Goal: Task Accomplishment & Management: Manage account settings

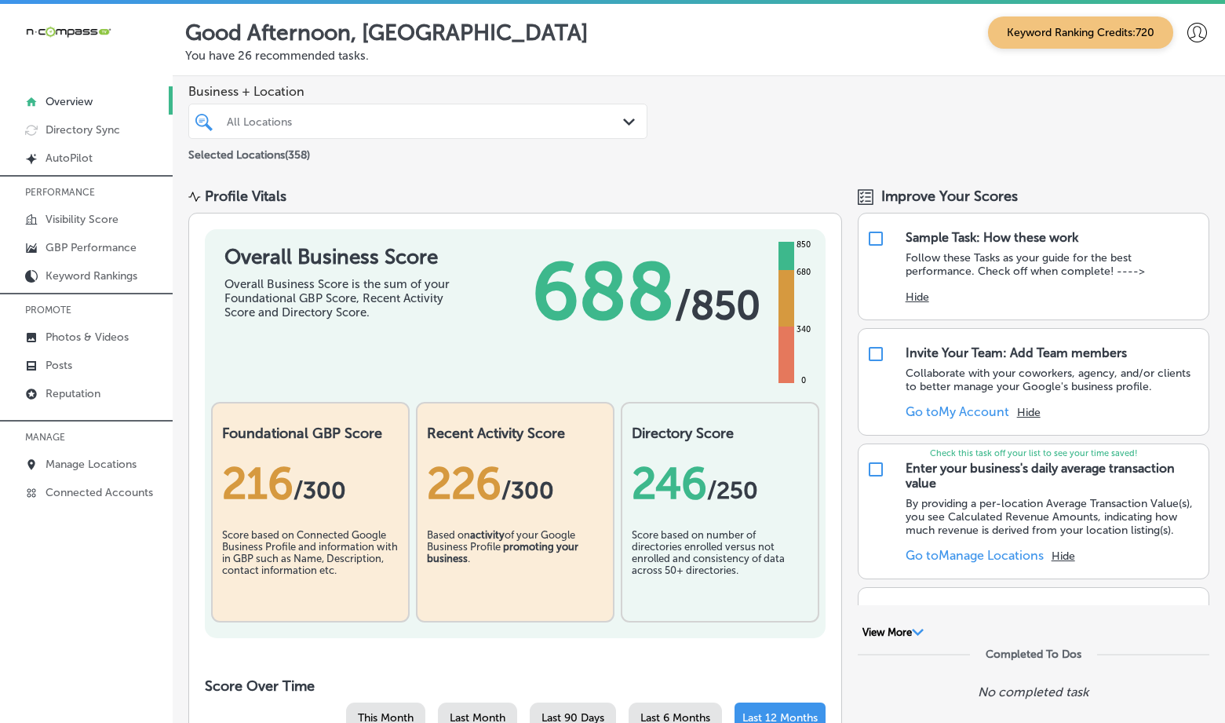
click at [1187, 32] on icon at bounding box center [1197, 33] width 20 height 20
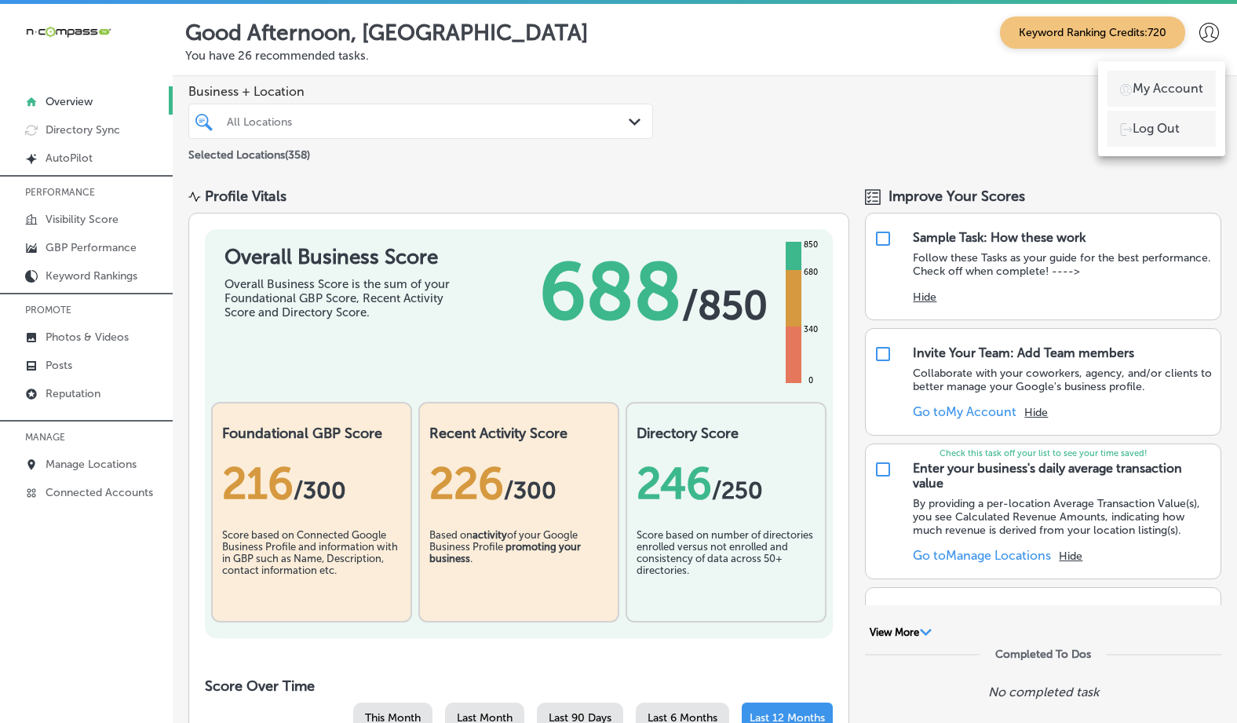
click at [1162, 85] on p "My Account" at bounding box center [1167, 88] width 71 height 19
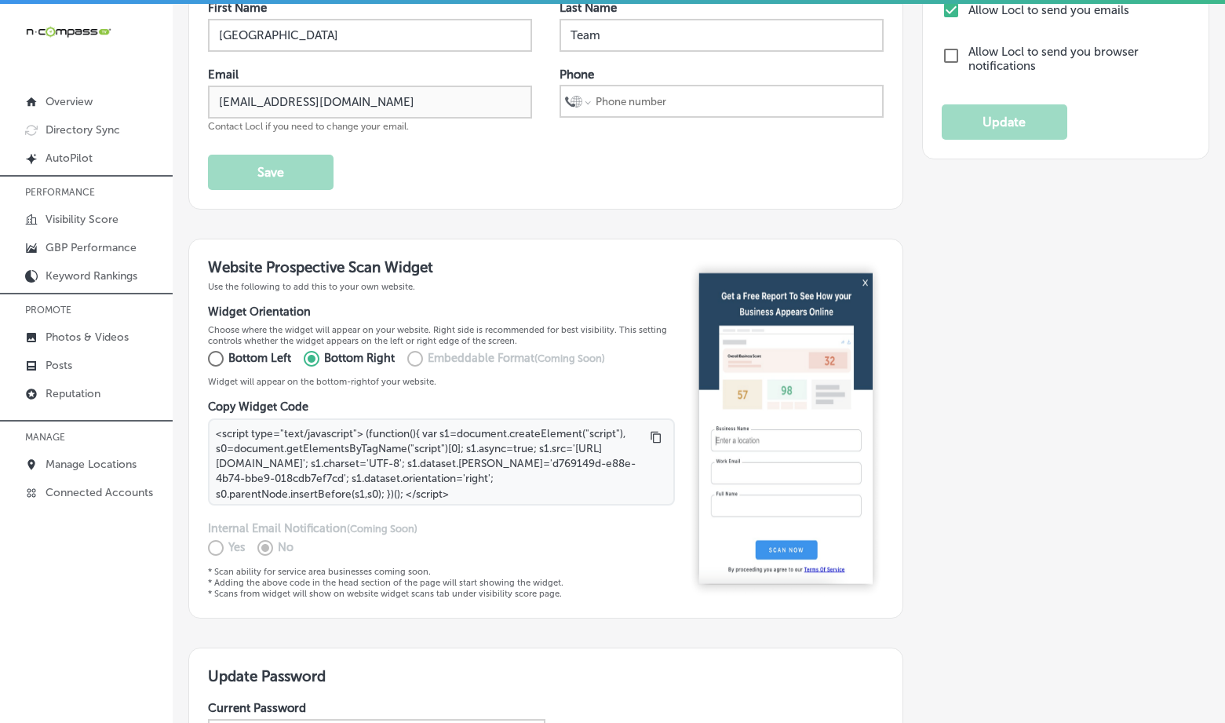
scroll to position [75, 0]
